Goal: Task Accomplishment & Management: Manage account settings

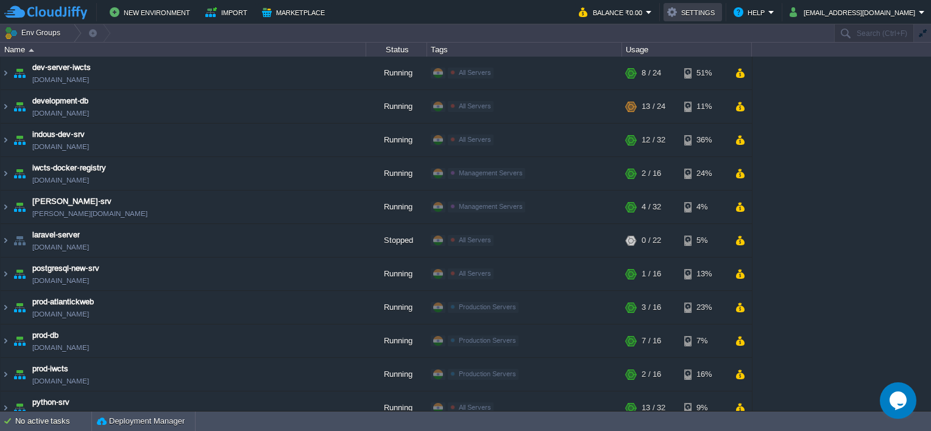
scroll to position [329, 0]
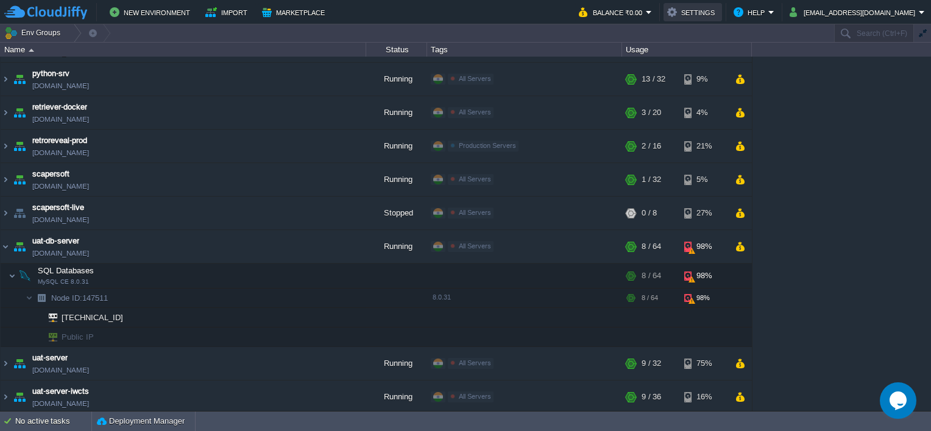
click at [709, 13] on button "Settings" at bounding box center [692, 12] width 51 height 15
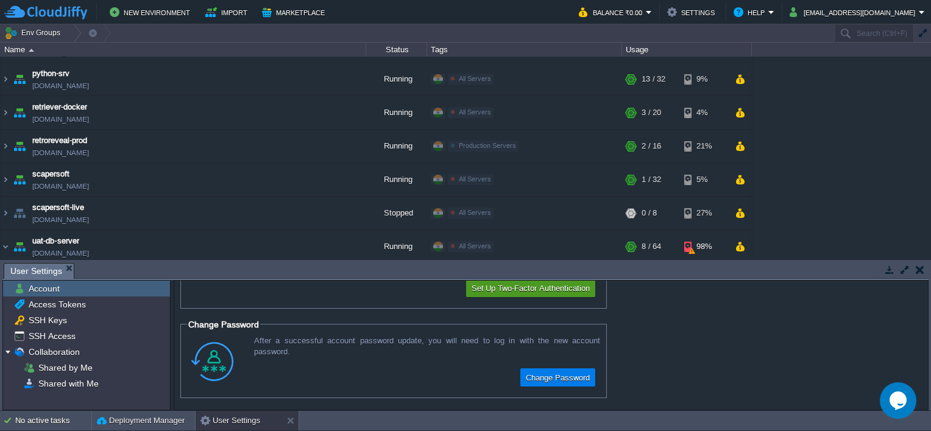
scroll to position [80, 0]
click at [58, 334] on span "SSH Access" at bounding box center [51, 336] width 51 height 11
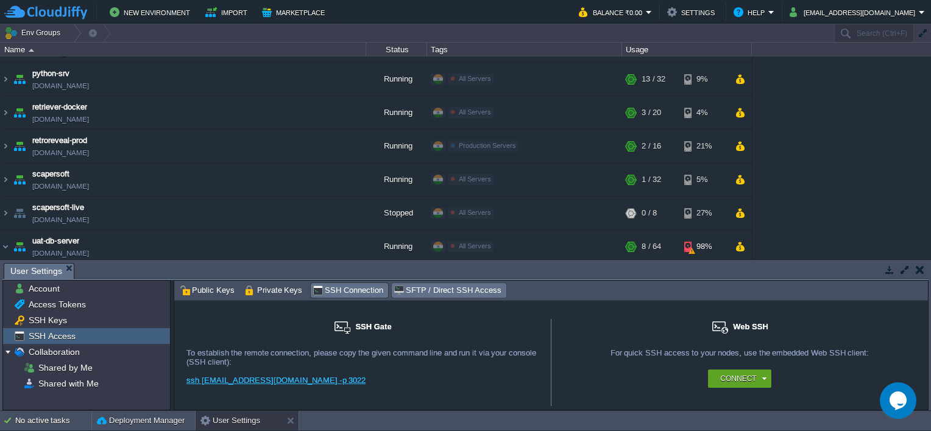
click at [410, 291] on span "SFTP / Direct SSH Access" at bounding box center [448, 290] width 108 height 13
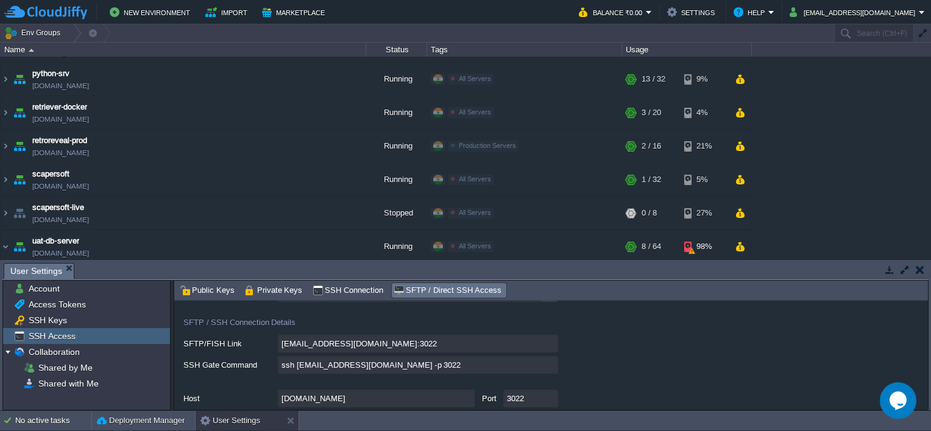
scroll to position [122, 0]
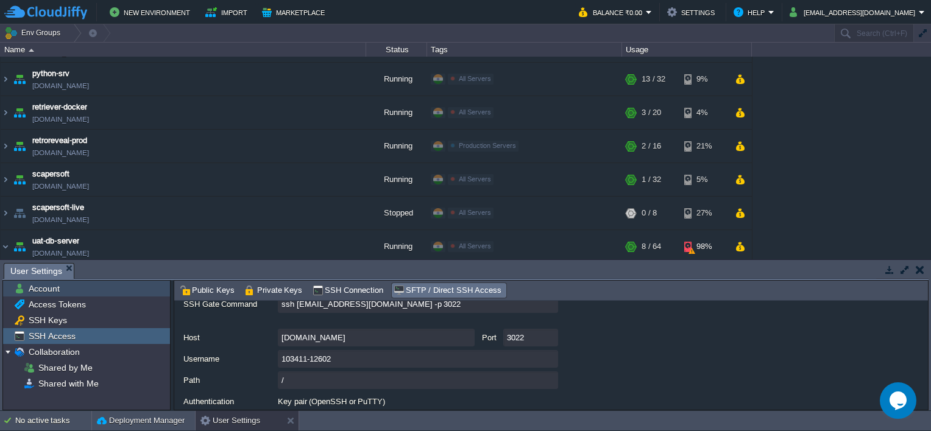
click at [42, 292] on span "Account" at bounding box center [43, 288] width 35 height 11
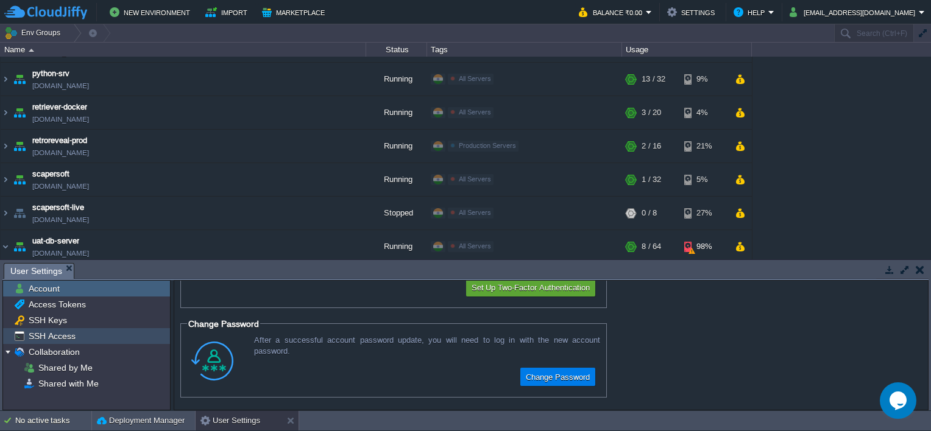
click at [62, 342] on div "SSH Access" at bounding box center [86, 336] width 167 height 16
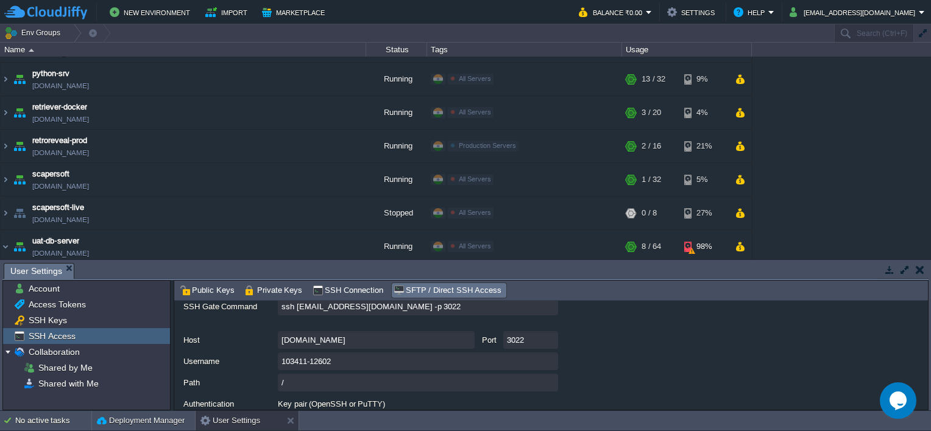
scroll to position [95, 0]
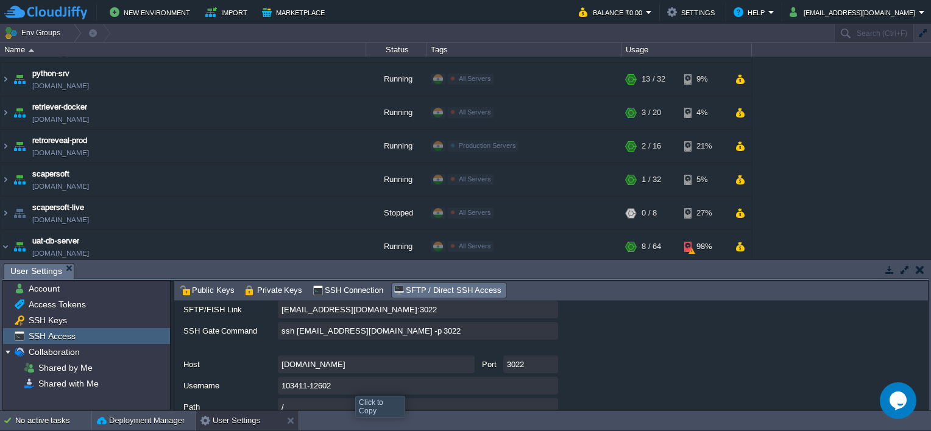
click at [551, 389] on input "103411-12602" at bounding box center [418, 386] width 280 height 18
type textarea "103411-12602"
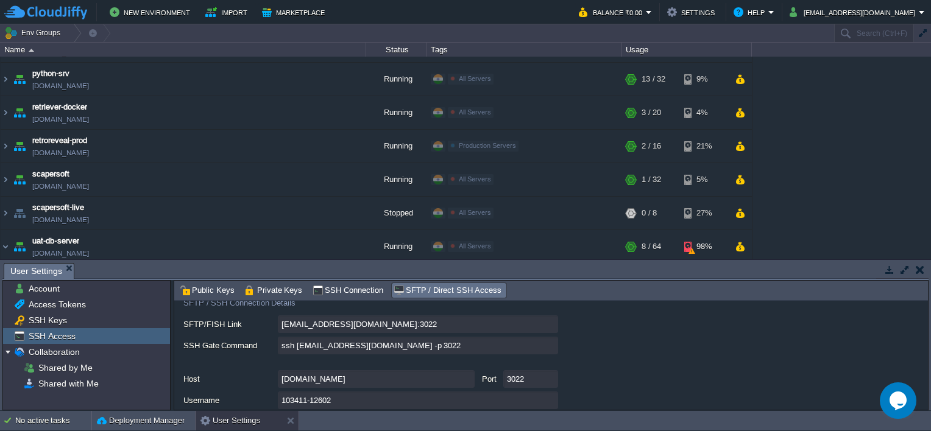
scroll to position [0, 0]
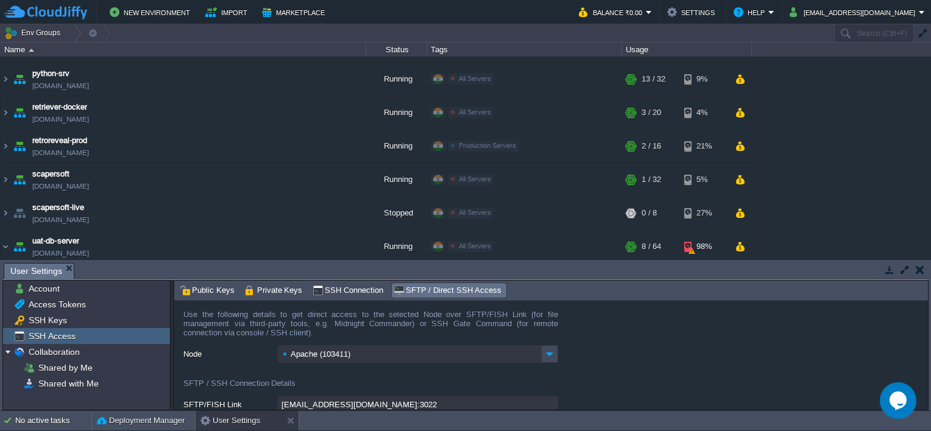
click at [353, 291] on span "SSH Connection" at bounding box center [348, 290] width 71 height 13
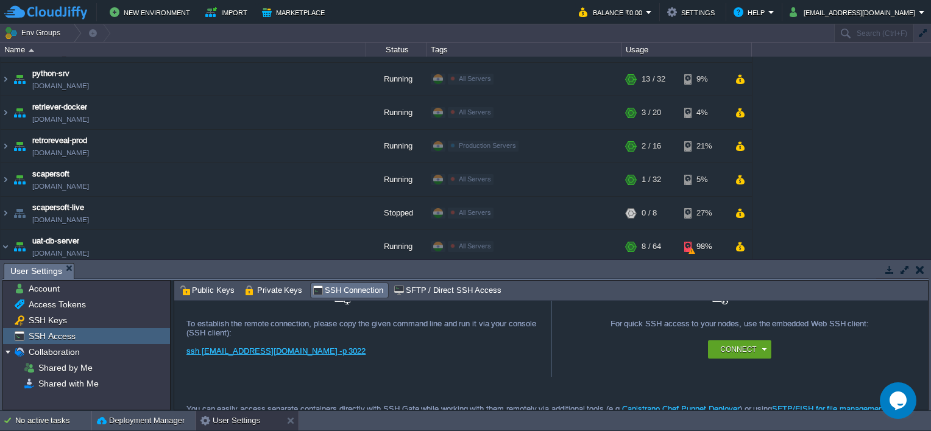
scroll to position [49, 0]
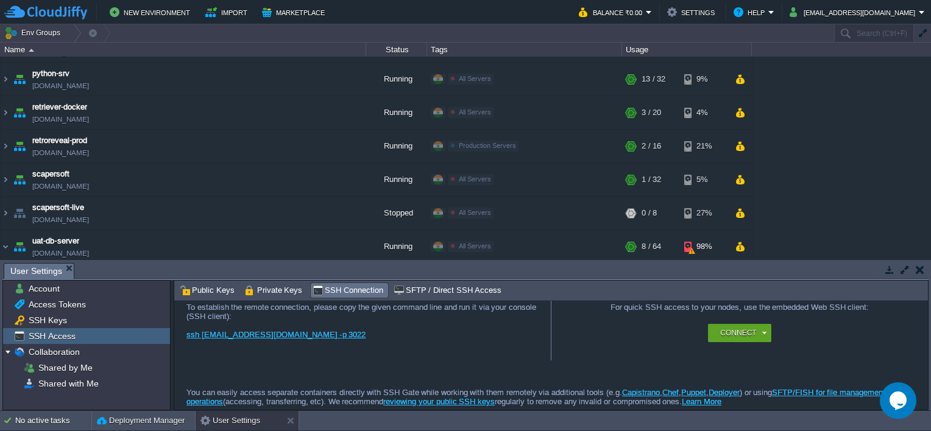
click at [922, 269] on button "button" at bounding box center [920, 269] width 9 height 11
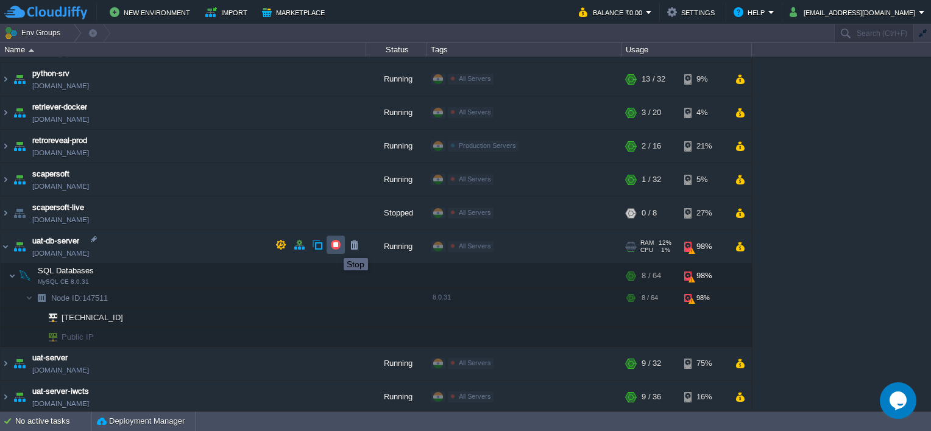
click at [334, 247] on button "button" at bounding box center [335, 244] width 11 height 11
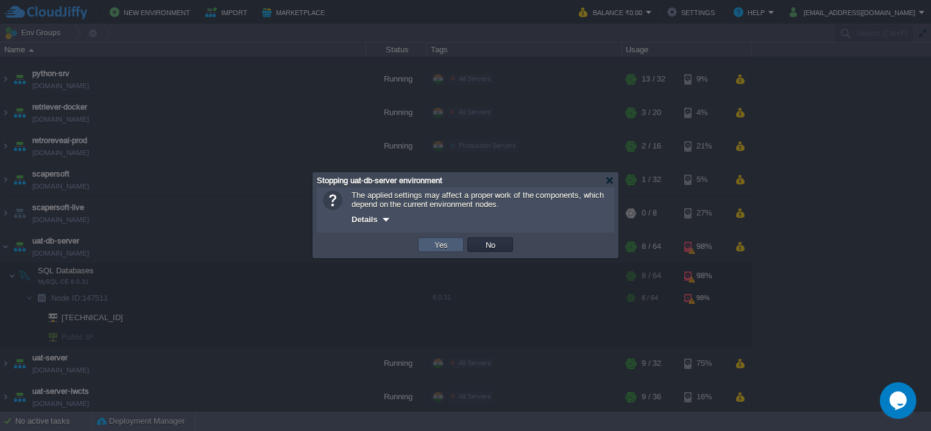
click at [436, 248] on button "Yes" at bounding box center [441, 244] width 21 height 11
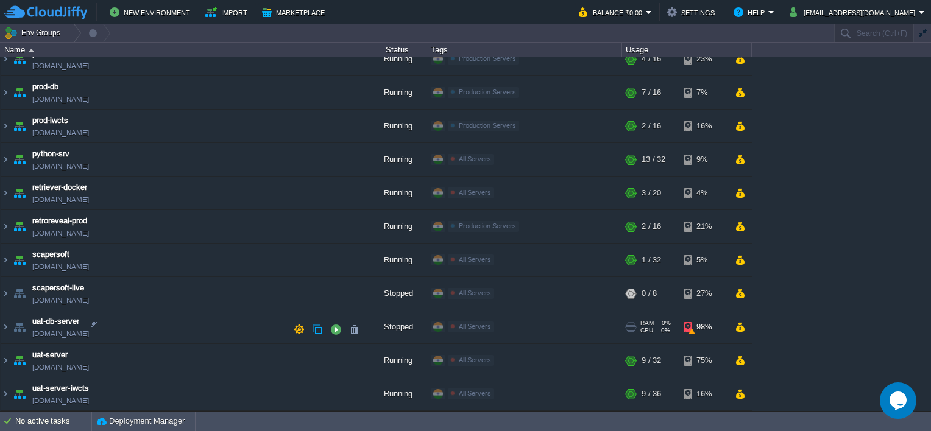
scroll to position [246, 0]
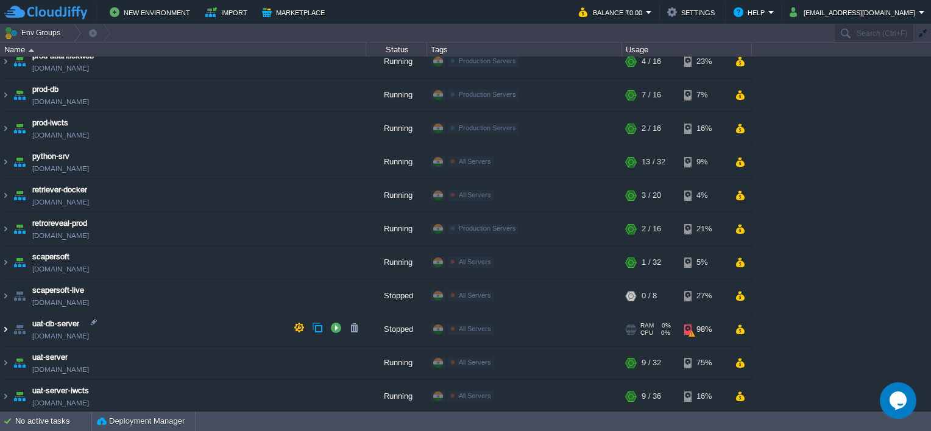
click at [7, 324] on img at bounding box center [6, 329] width 10 height 33
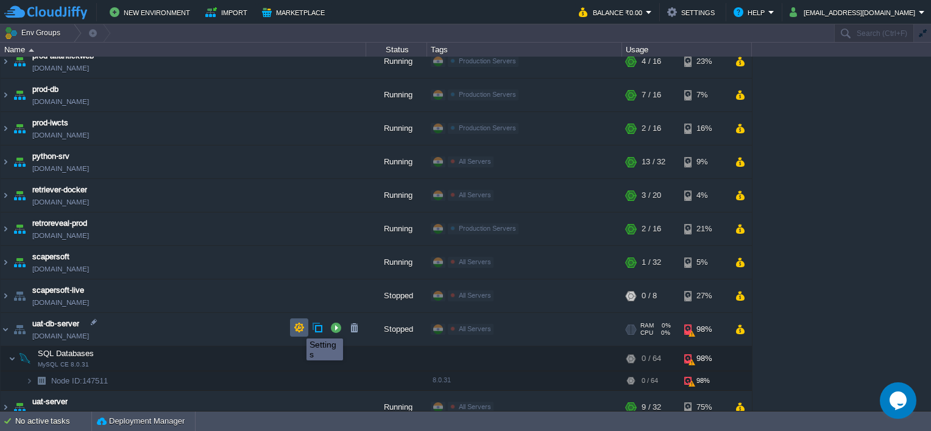
click at [297, 328] on button "button" at bounding box center [299, 327] width 11 height 11
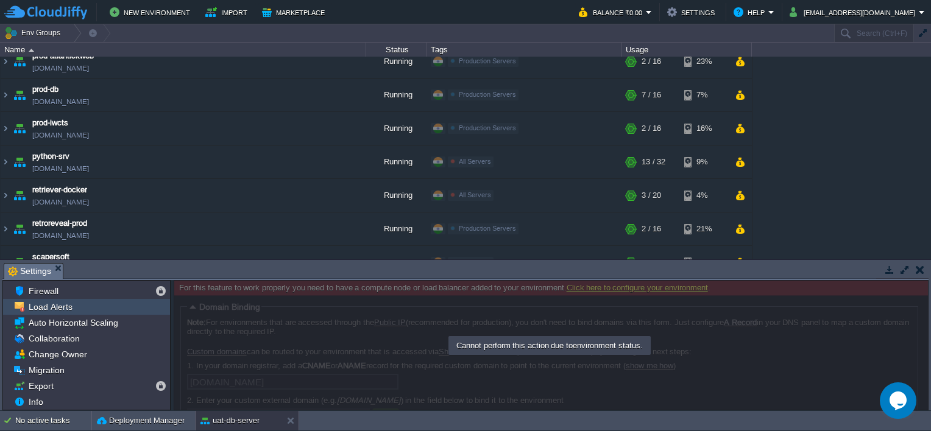
scroll to position [61, 0]
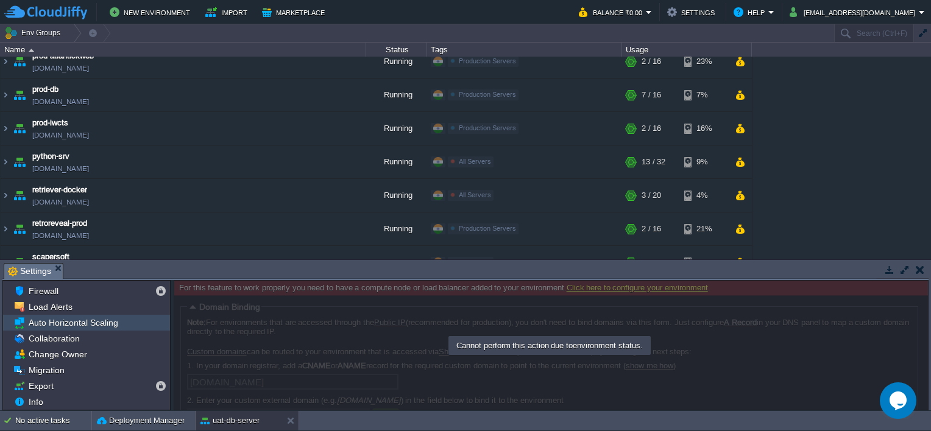
click at [68, 327] on span "Auto Horizontal Scaling" at bounding box center [73, 322] width 94 height 11
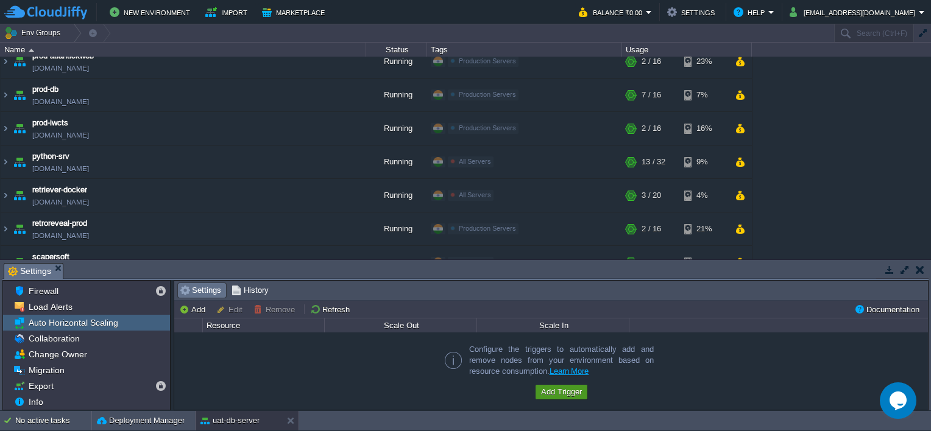
click at [551, 392] on button "Add Trigger" at bounding box center [561, 392] width 48 height 11
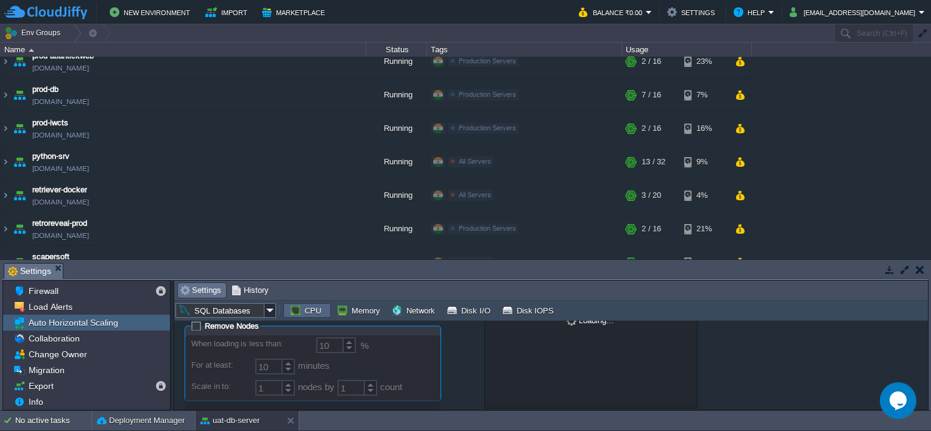
scroll to position [168, 0]
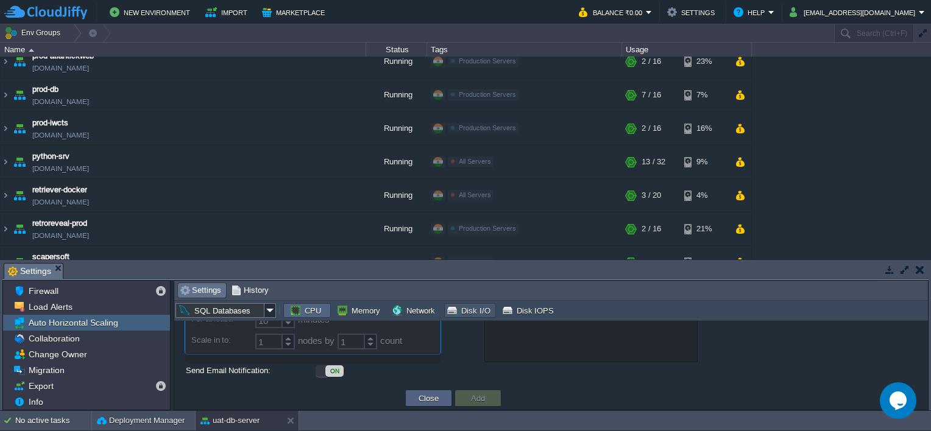
click at [461, 313] on button "Disk I/O" at bounding box center [470, 310] width 48 height 11
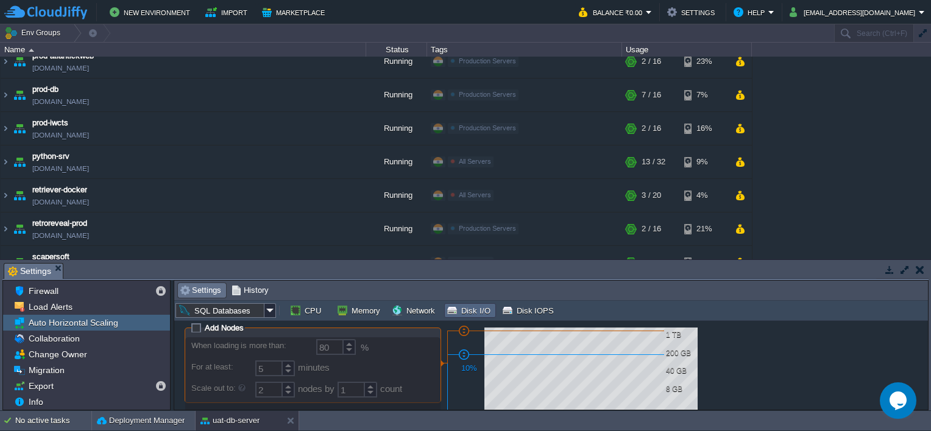
scroll to position [0, 0]
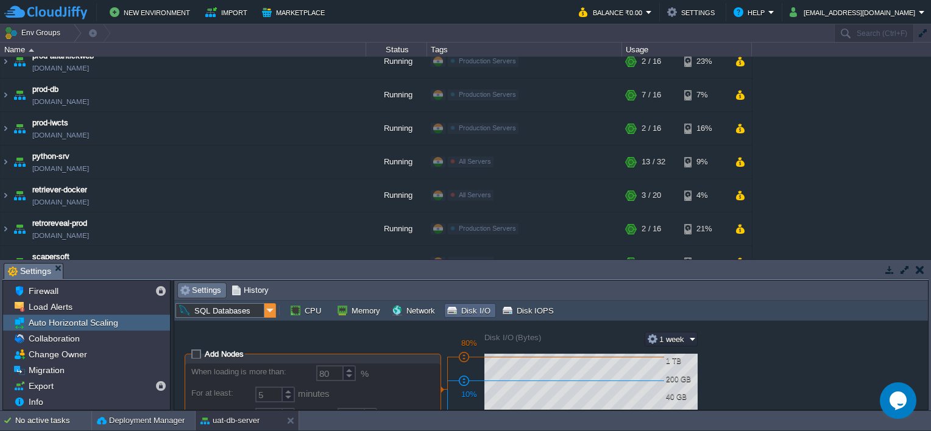
click at [268, 308] on img at bounding box center [270, 310] width 12 height 15
click at [463, 309] on button "Disk I/O" at bounding box center [470, 310] width 48 height 11
click at [72, 382] on div "Export" at bounding box center [86, 386] width 167 height 16
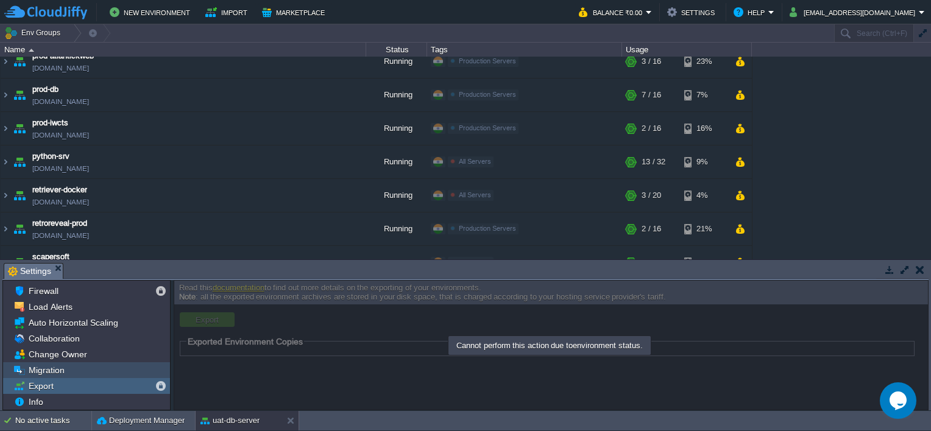
click at [53, 370] on span "Migration" at bounding box center [46, 370] width 40 height 11
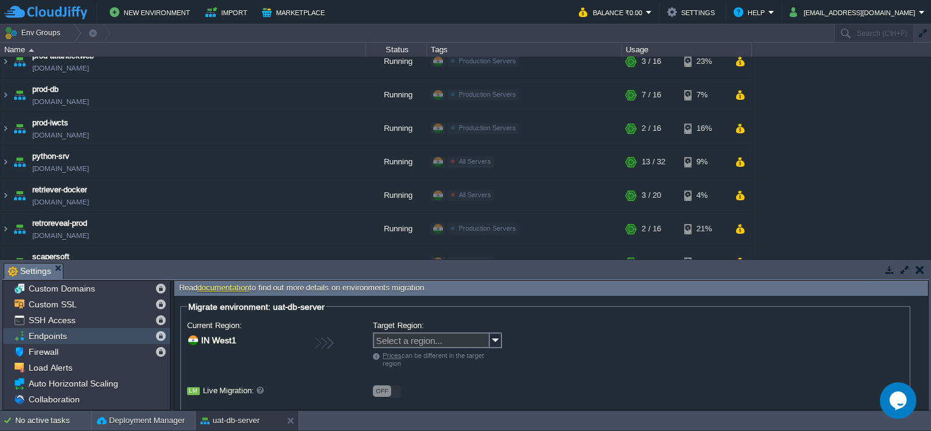
click at [44, 336] on span "Endpoints" at bounding box center [47, 336] width 43 height 11
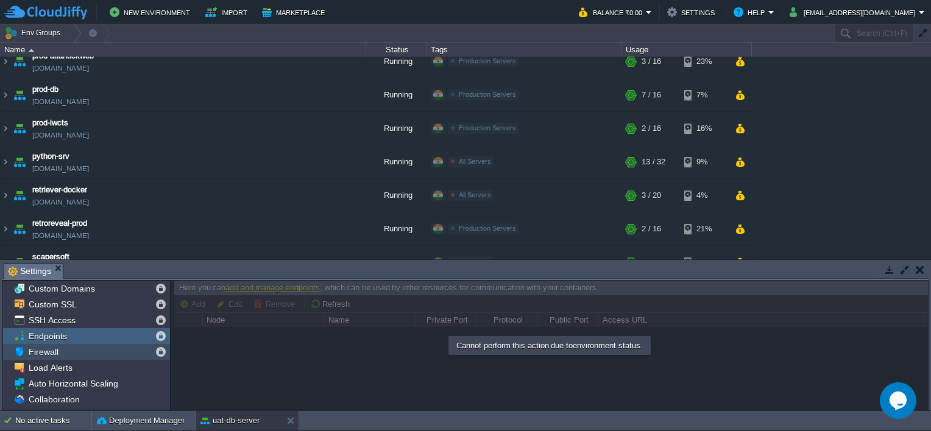
click at [39, 353] on span "Firewall" at bounding box center [43, 352] width 34 height 11
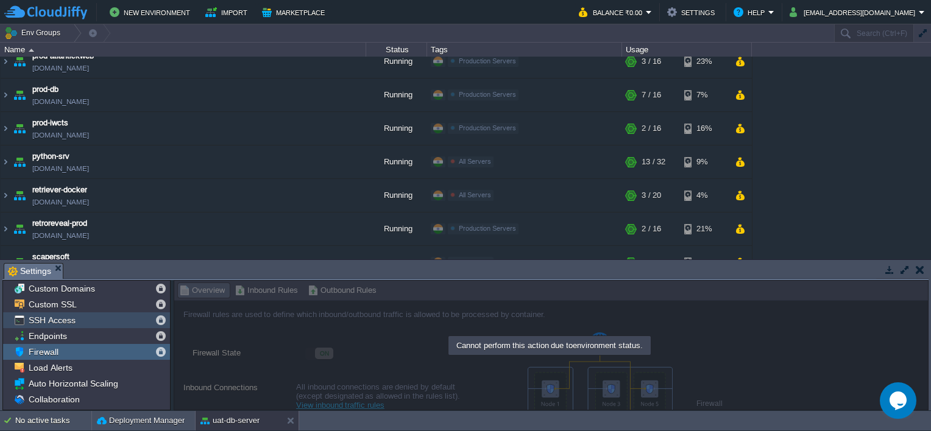
click at [49, 323] on span "SSH Access" at bounding box center [51, 320] width 51 height 11
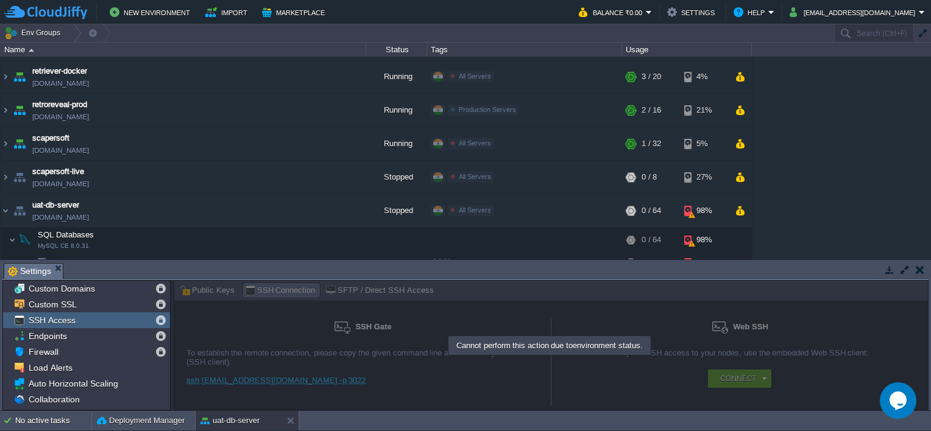
scroll to position [442, 0]
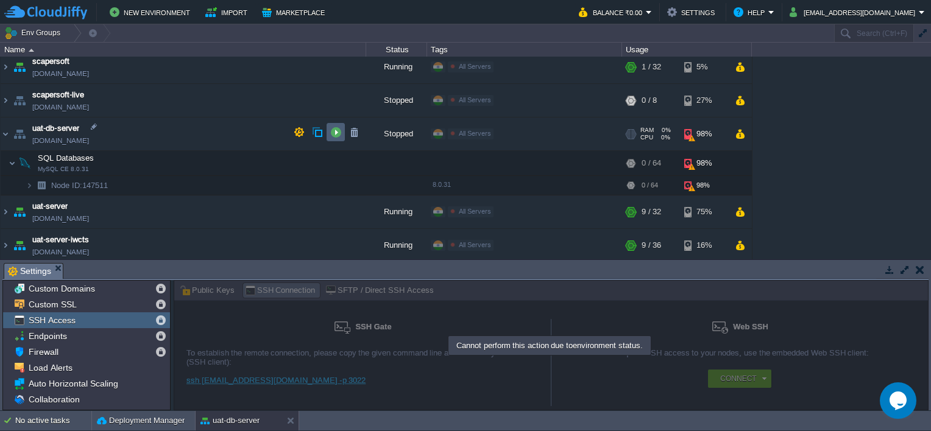
click at [331, 134] on button "button" at bounding box center [335, 132] width 11 height 11
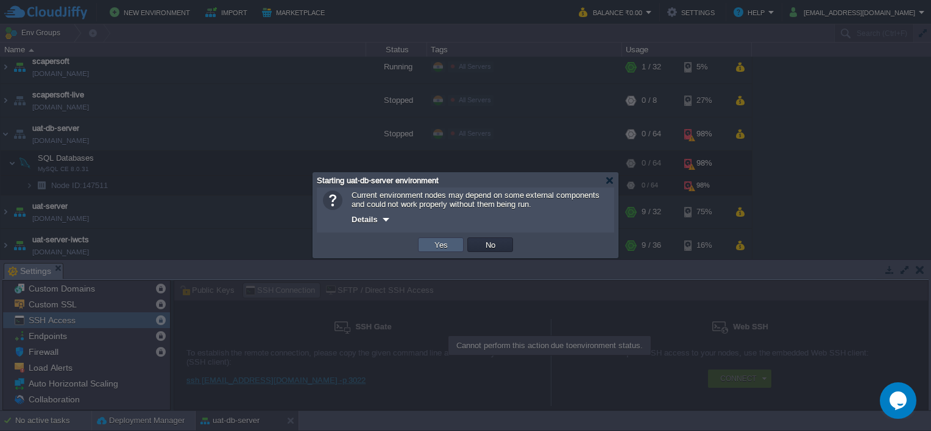
click at [451, 244] on td "Yes" at bounding box center [441, 245] width 46 height 15
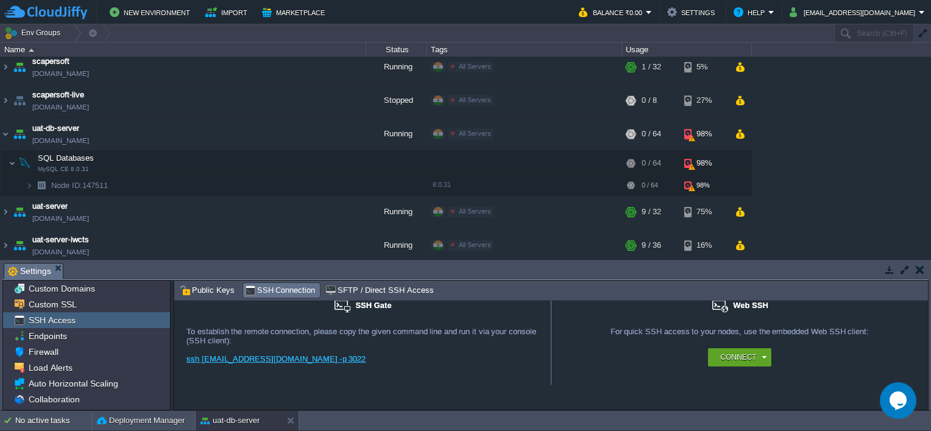
scroll to position [0, 0]
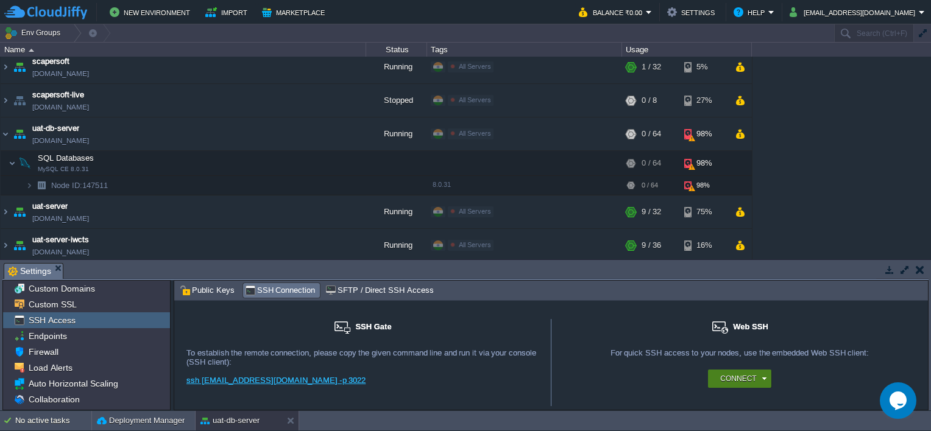
click at [748, 380] on button "Connect" at bounding box center [738, 379] width 36 height 12
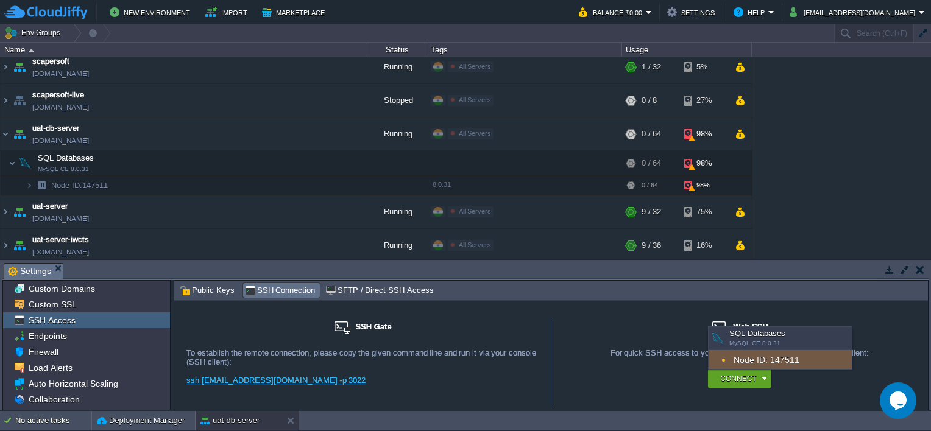
click at [769, 361] on div "Node ID: 147511" at bounding box center [780, 359] width 143 height 19
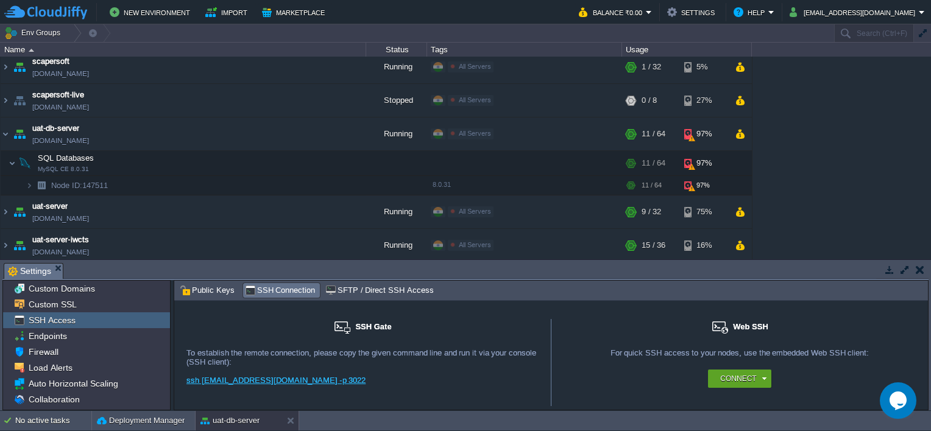
click at [918, 272] on button "button" at bounding box center [920, 269] width 9 height 11
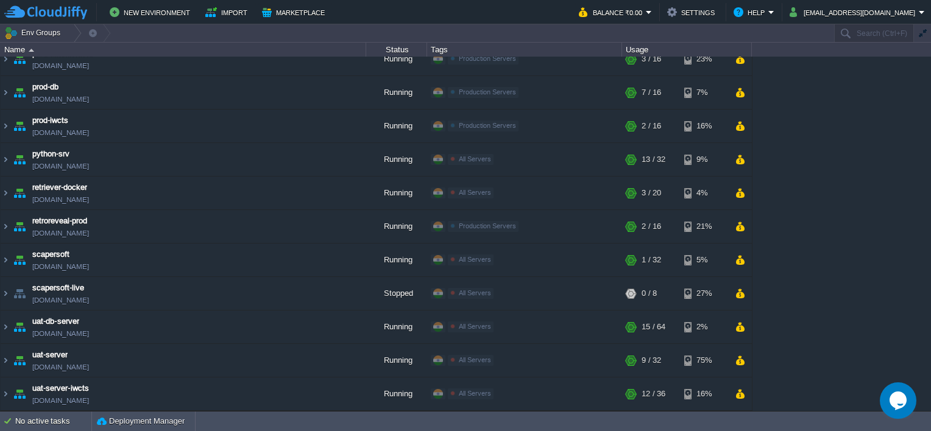
scroll to position [246, 0]
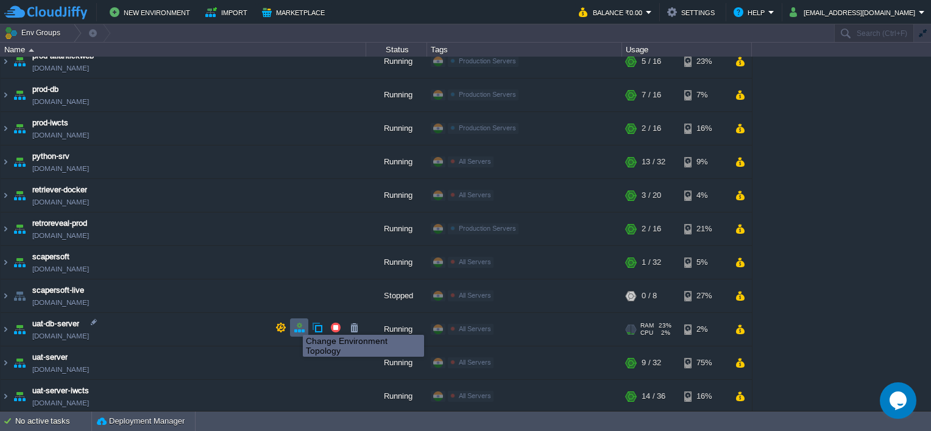
click at [294, 324] on button "button" at bounding box center [299, 327] width 11 height 11
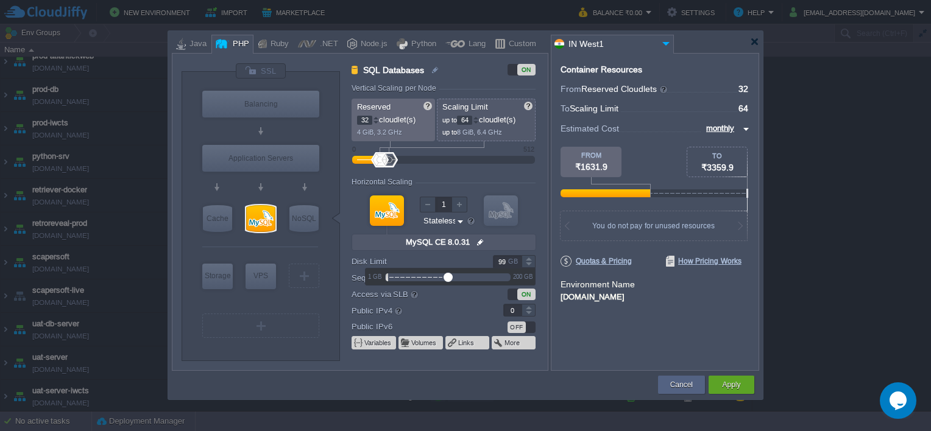
type input "100"
drag, startPoint x: 504, startPoint y: 278, endPoint x: 447, endPoint y: 281, distance: 56.7
click at [447, 281] on div at bounding box center [448, 277] width 9 height 9
click at [597, 333] on div "Container Resources From Reserved Cloudlets ... = 32 not added To Scaling Limit…" at bounding box center [655, 212] width 208 height 318
click at [731, 390] on button "Apply" at bounding box center [731, 385] width 18 height 12
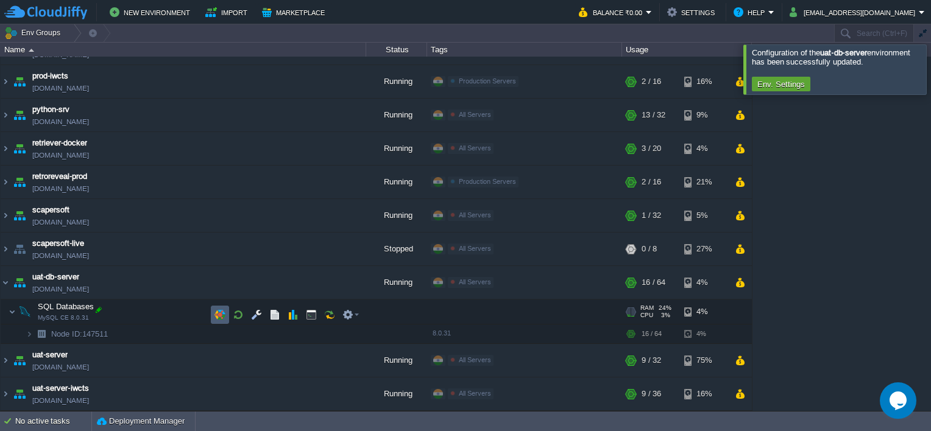
scroll to position [290, 0]
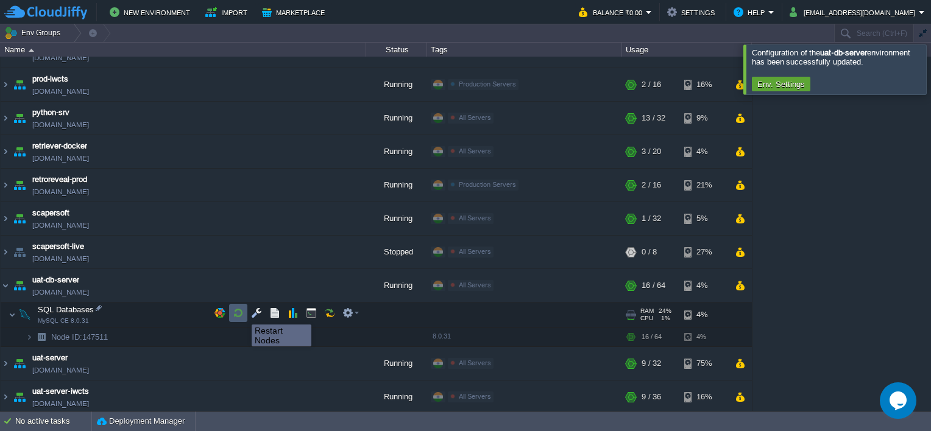
click at [241, 314] on button "button" at bounding box center [238, 313] width 11 height 11
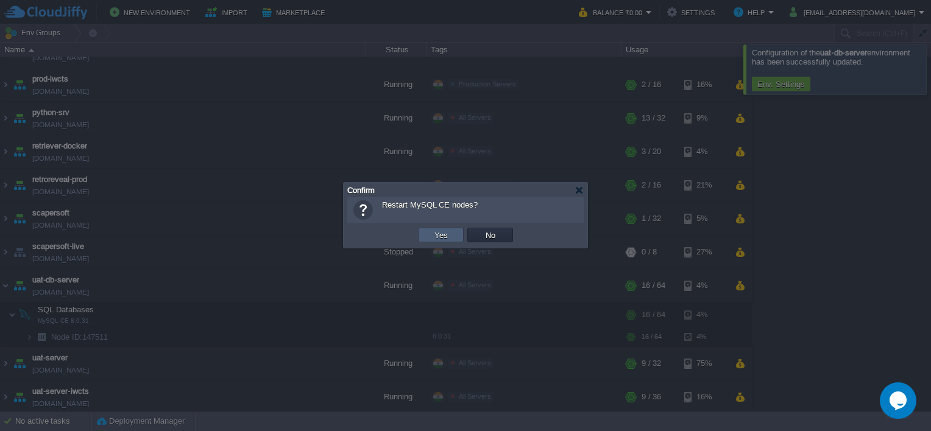
click at [436, 234] on button "Yes" at bounding box center [441, 235] width 21 height 11
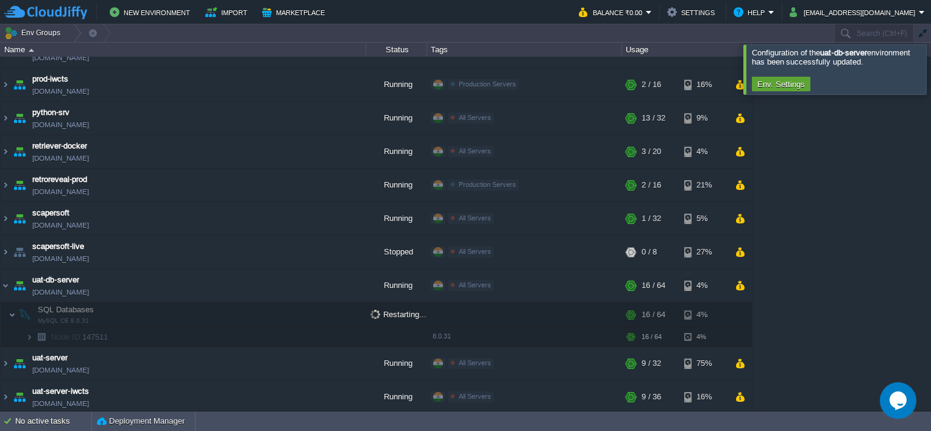
click at [930, 68] on div at bounding box center [946, 68] width 0 height 49
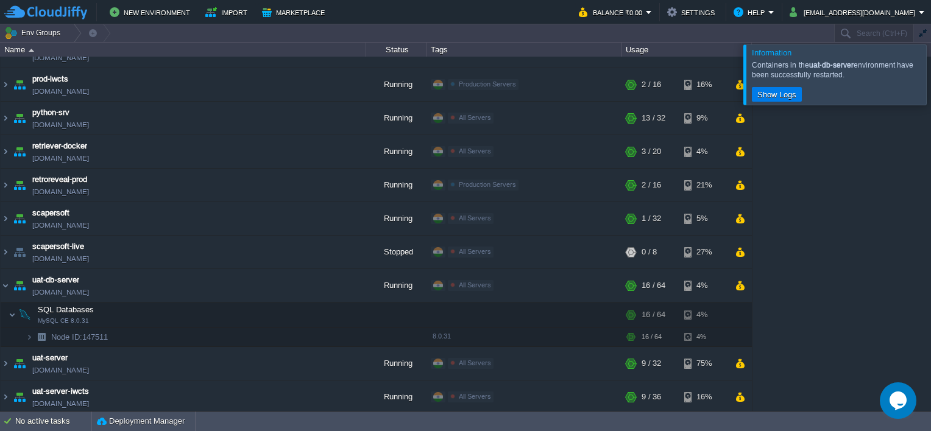
click at [930, 71] on div at bounding box center [946, 74] width 0 height 60
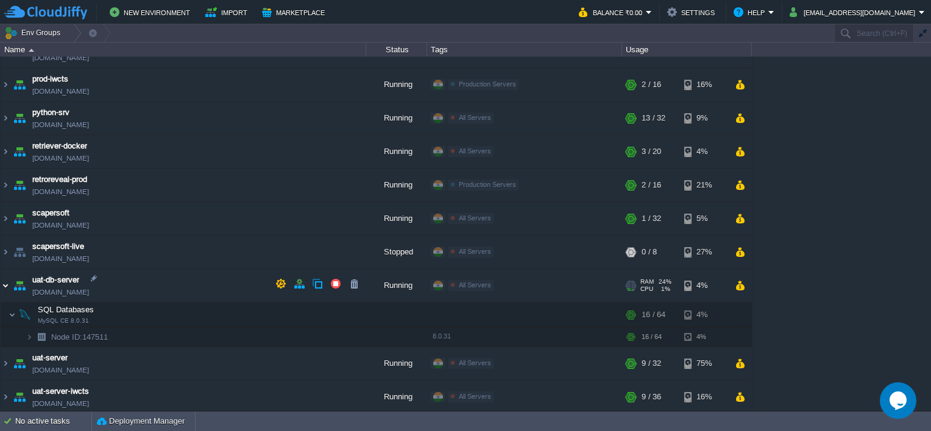
click at [7, 288] on img at bounding box center [6, 285] width 10 height 33
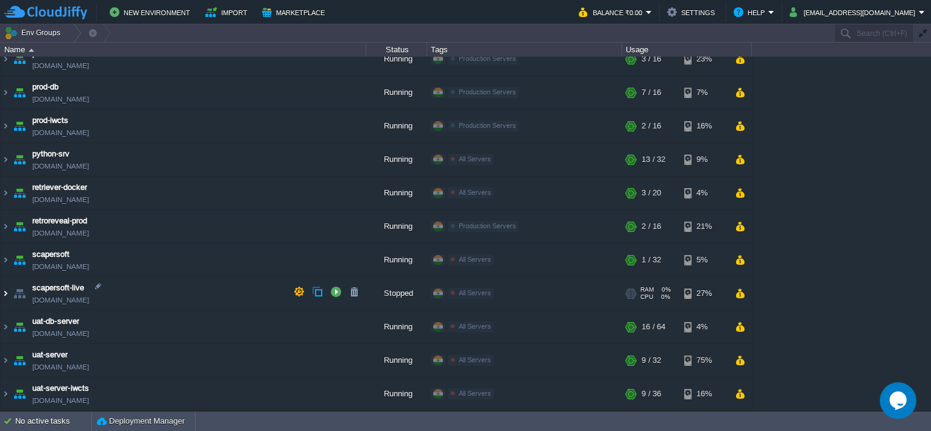
scroll to position [246, 0]
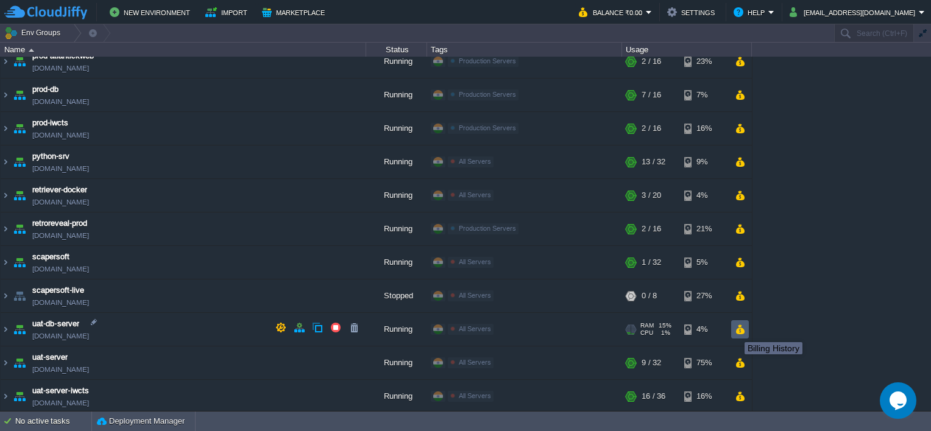
click at [735, 331] on button "button" at bounding box center [740, 329] width 10 height 11
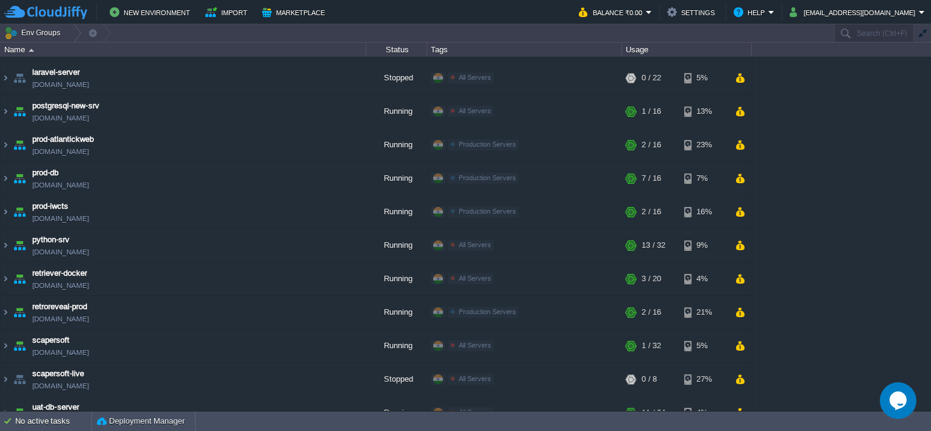
scroll to position [353, 0]
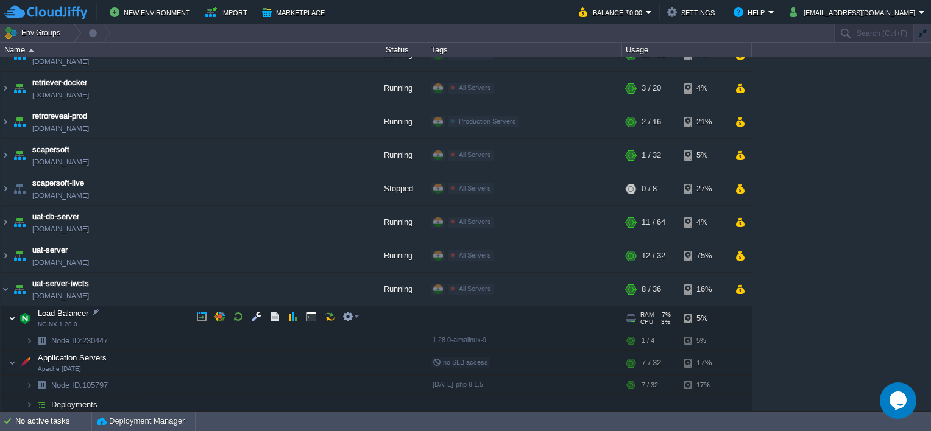
click at [9, 317] on img at bounding box center [12, 318] width 7 height 24
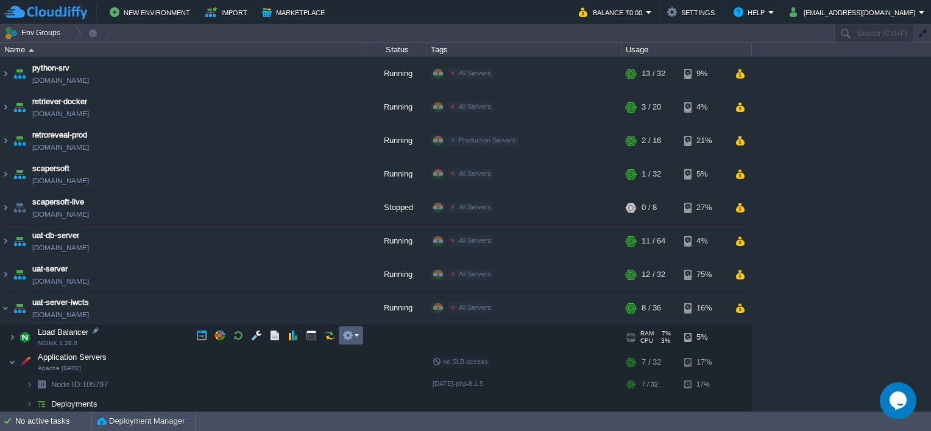
click at [351, 343] on td at bounding box center [351, 336] width 24 height 18
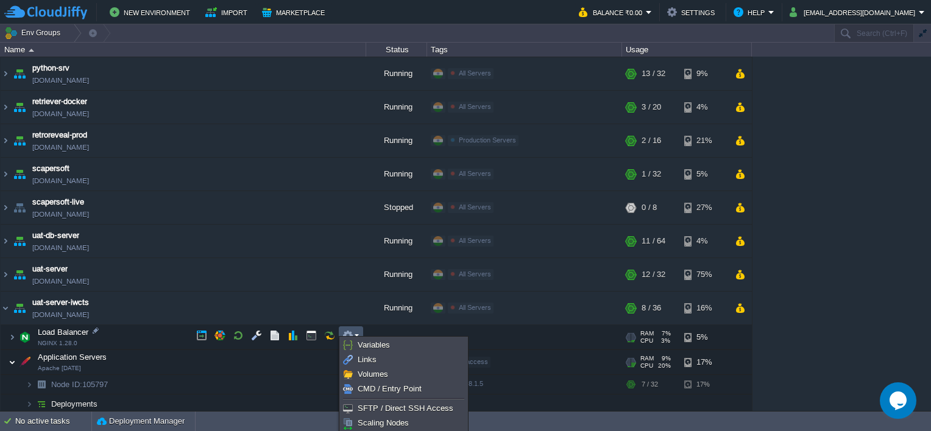
click at [10, 360] on img at bounding box center [12, 362] width 7 height 24
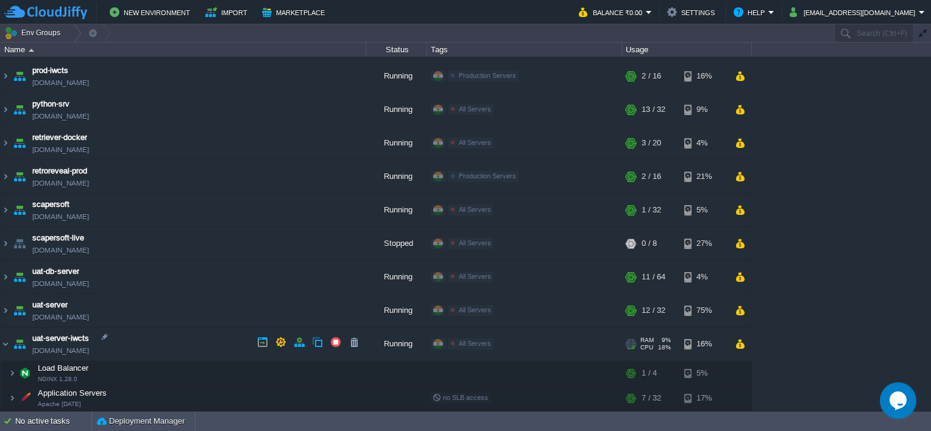
scroll to position [295, 0]
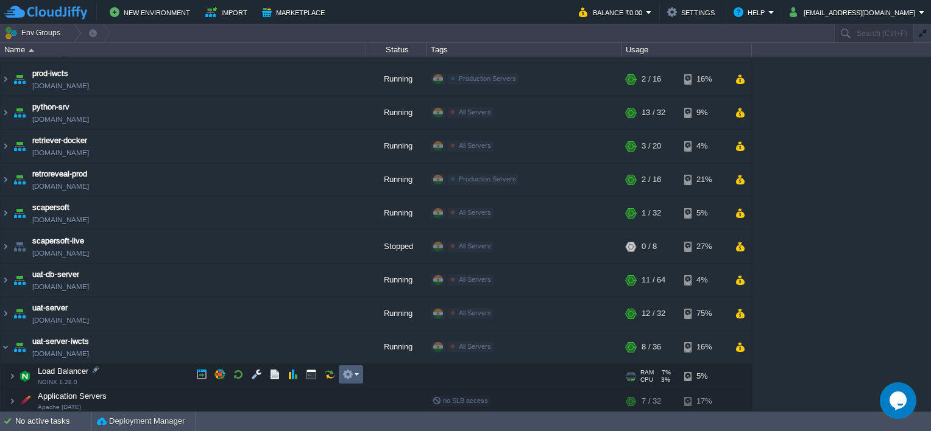
click at [351, 376] on button "button" at bounding box center [347, 374] width 11 height 11
